Goal: Task Accomplishment & Management: Manage account settings

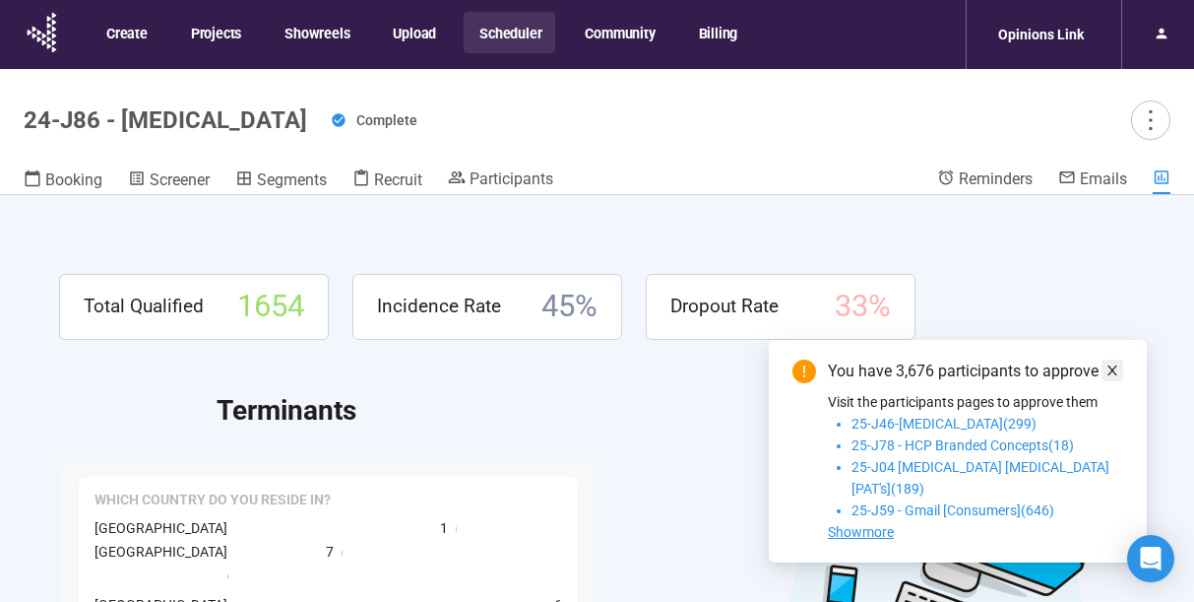
click at [1118, 377] on icon "close" at bounding box center [1113, 370] width 14 height 14
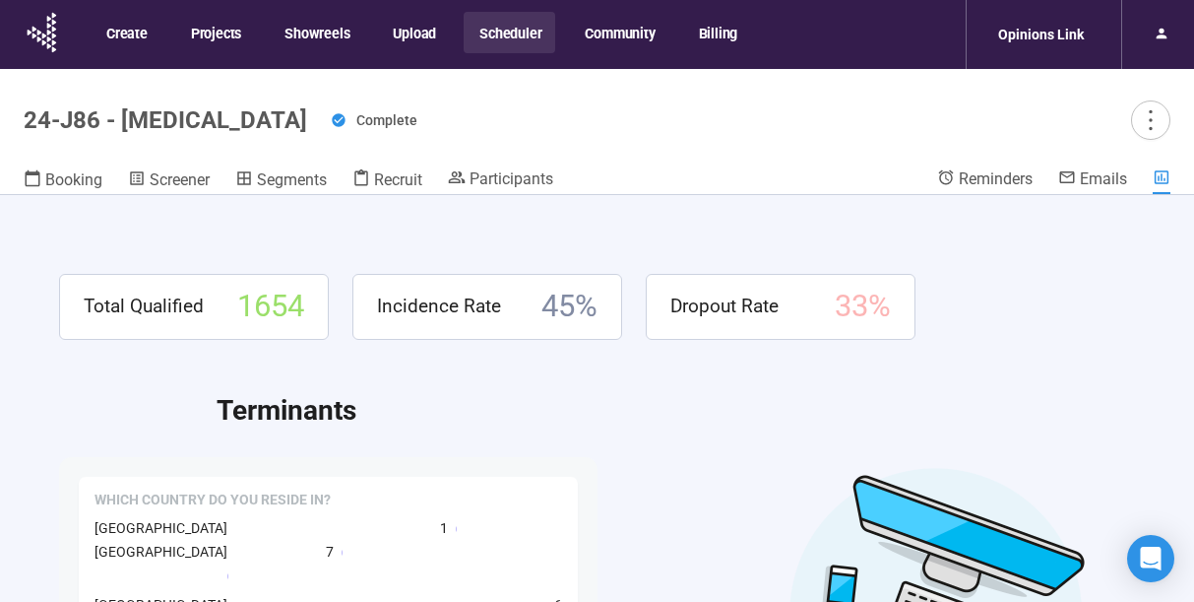
click at [498, 39] on button "Scheduler" at bounding box center [510, 32] width 92 height 41
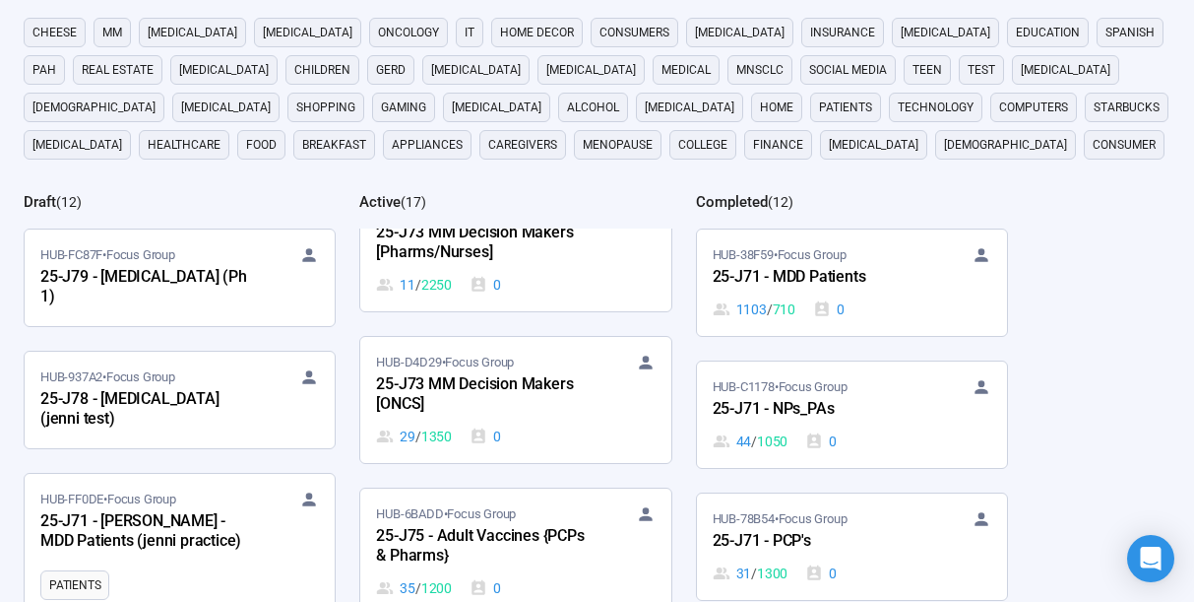
scroll to position [1257, 0]
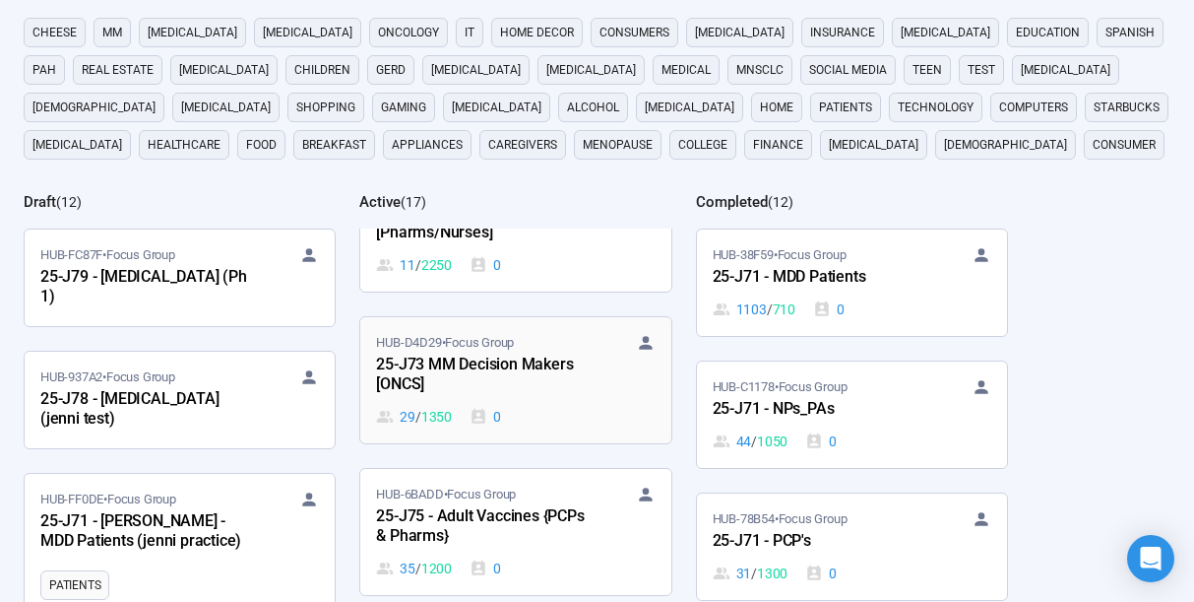
click at [477, 363] on div "25-J73 MM Decision Makers [ONCS]" at bounding box center [484, 375] width 217 height 45
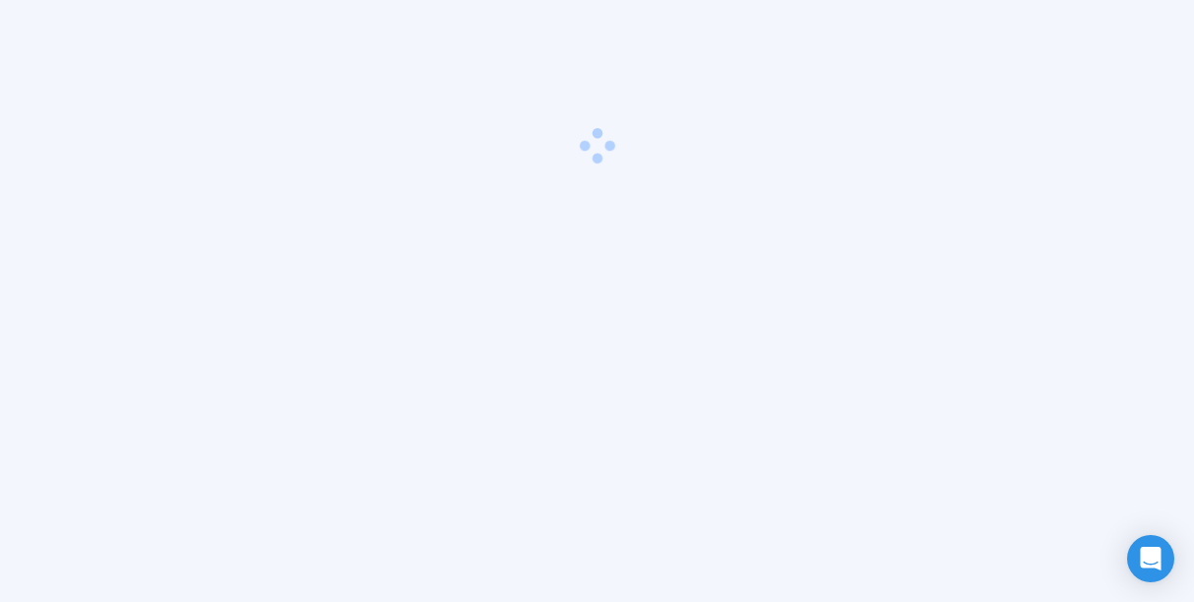
scroll to position [69, 0]
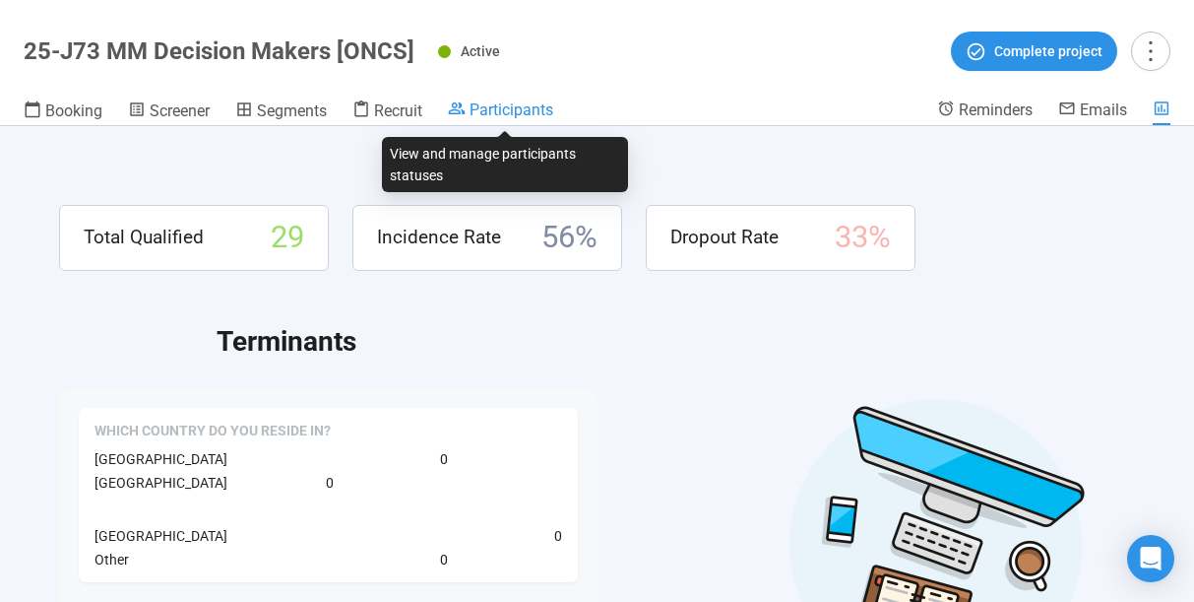
click at [501, 112] on span "Participants" at bounding box center [512, 109] width 84 height 19
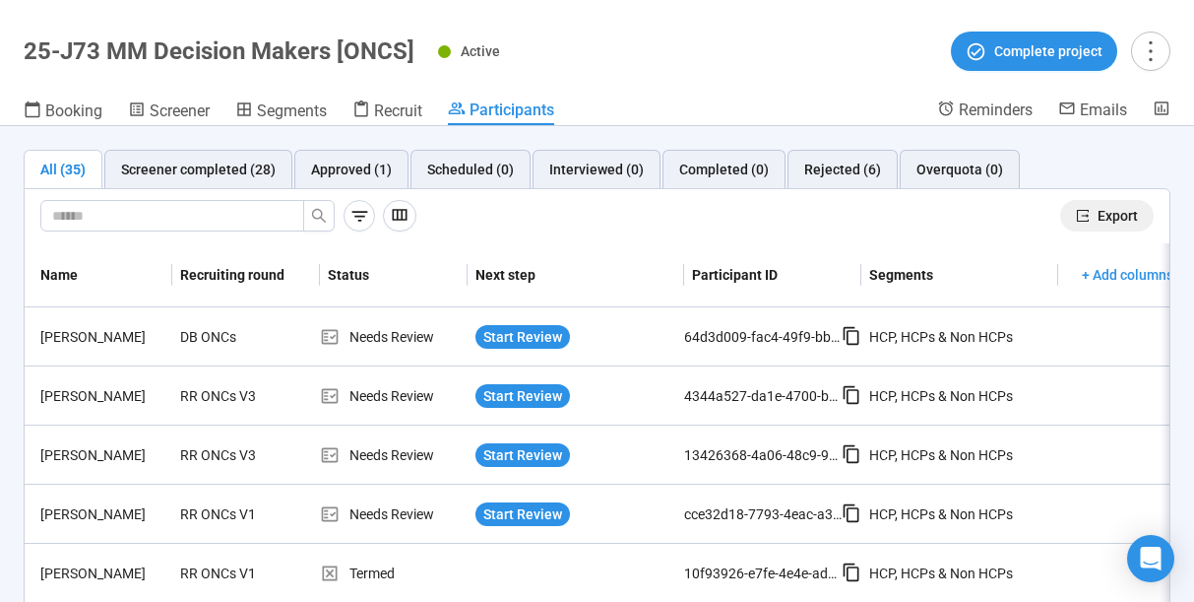
click at [1117, 208] on span "Export" at bounding box center [1118, 216] width 40 height 22
